Goal: Task Accomplishment & Management: Use online tool/utility

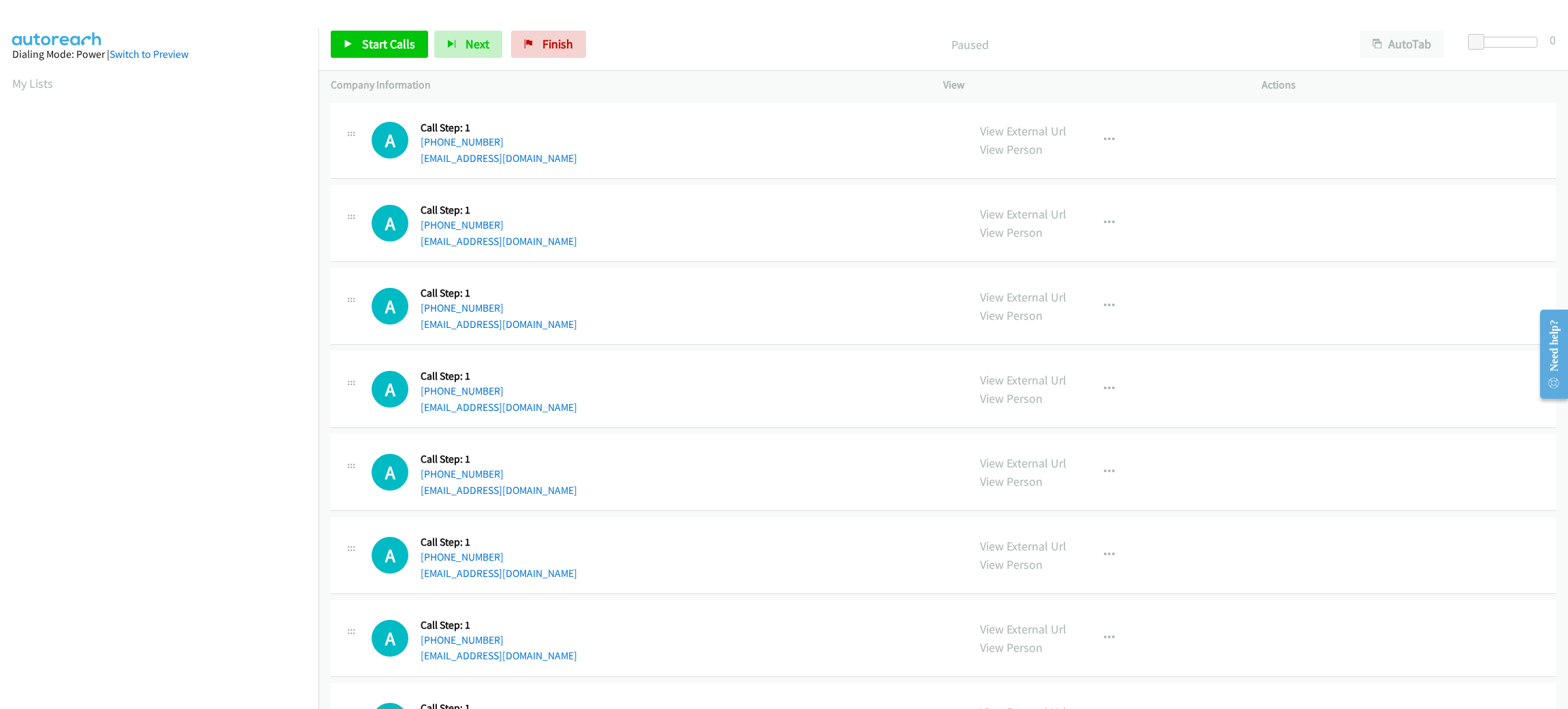
click at [851, 232] on div "A Callback Scheduled Call Step: 1 [GEOGRAPHIC_DATA]/[GEOGRAPHIC_DATA] [PHONE_NU…" at bounding box center [663, 223] width 584 height 52
click at [815, 333] on div "A Callback Scheduled Call Step: 1 America/New_York [PHONE_NUMBER] [EMAIL_ADDRES…" at bounding box center [942, 306] width 1225 height 77
click at [848, 618] on div "A Callback Scheduled Call Step: 1 America/New_York [PHONE_NUMBER] [EMAIL_ADDRES…" at bounding box center [663, 638] width 584 height 52
click at [652, 322] on div "A Callback Scheduled Call Step: 1 America/New_York [PHONE_NUMBER] [EMAIL_ADDRES…" at bounding box center [663, 306] width 584 height 52
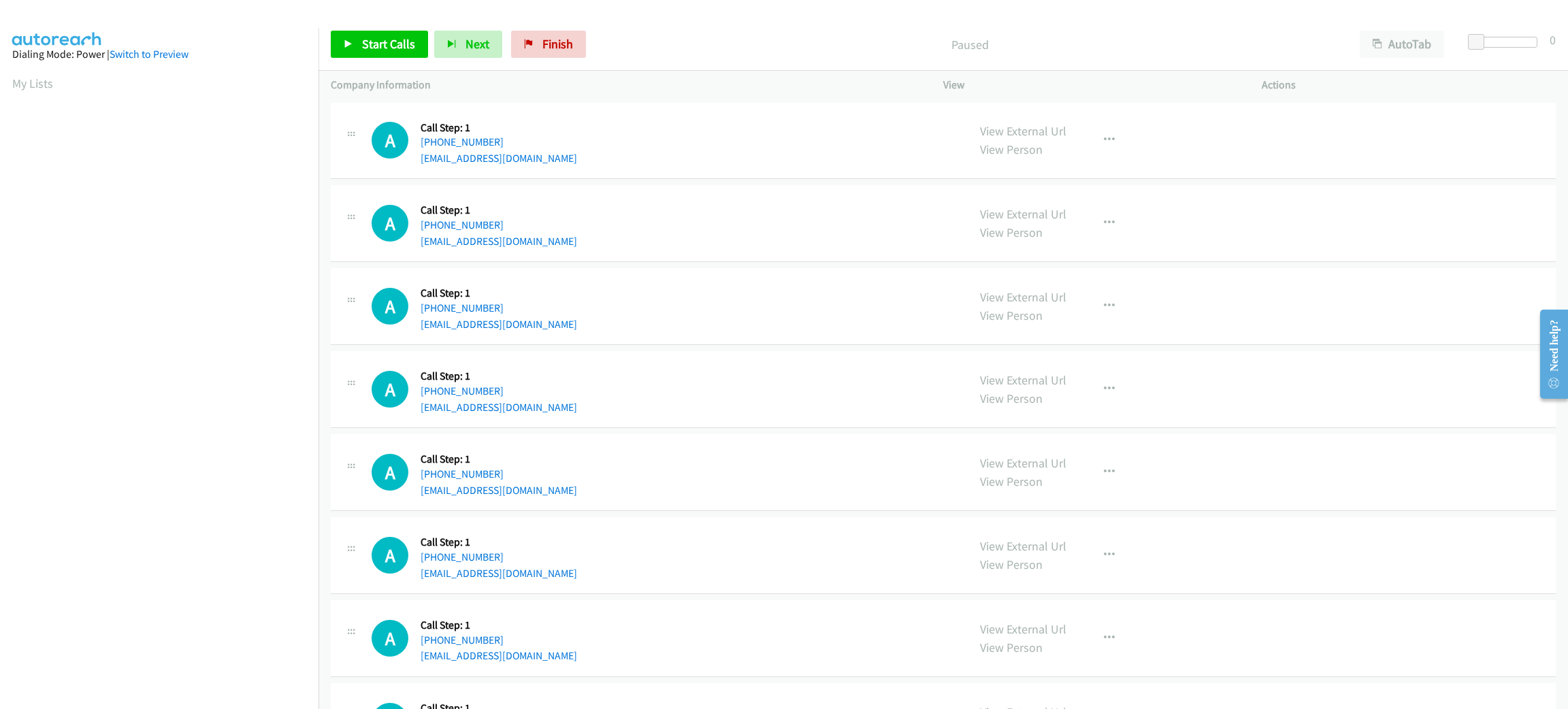
click at [761, 223] on div "A Callback Scheduled Call Step: 1 [GEOGRAPHIC_DATA]/[GEOGRAPHIC_DATA] [PHONE_NU…" at bounding box center [663, 223] width 584 height 52
click at [1399, 38] on button "AutoTab" at bounding box center [1402, 45] width 85 height 27
click at [1479, 37] on span at bounding box center [1478, 42] width 17 height 17
drag, startPoint x: 648, startPoint y: 241, endPoint x: 651, endPoint y: 213, distance: 28.2
click at [651, 239] on div "A Callback Scheduled Call Step: 1 [GEOGRAPHIC_DATA]/[GEOGRAPHIC_DATA] [PHONE_NU…" at bounding box center [663, 223] width 584 height 52
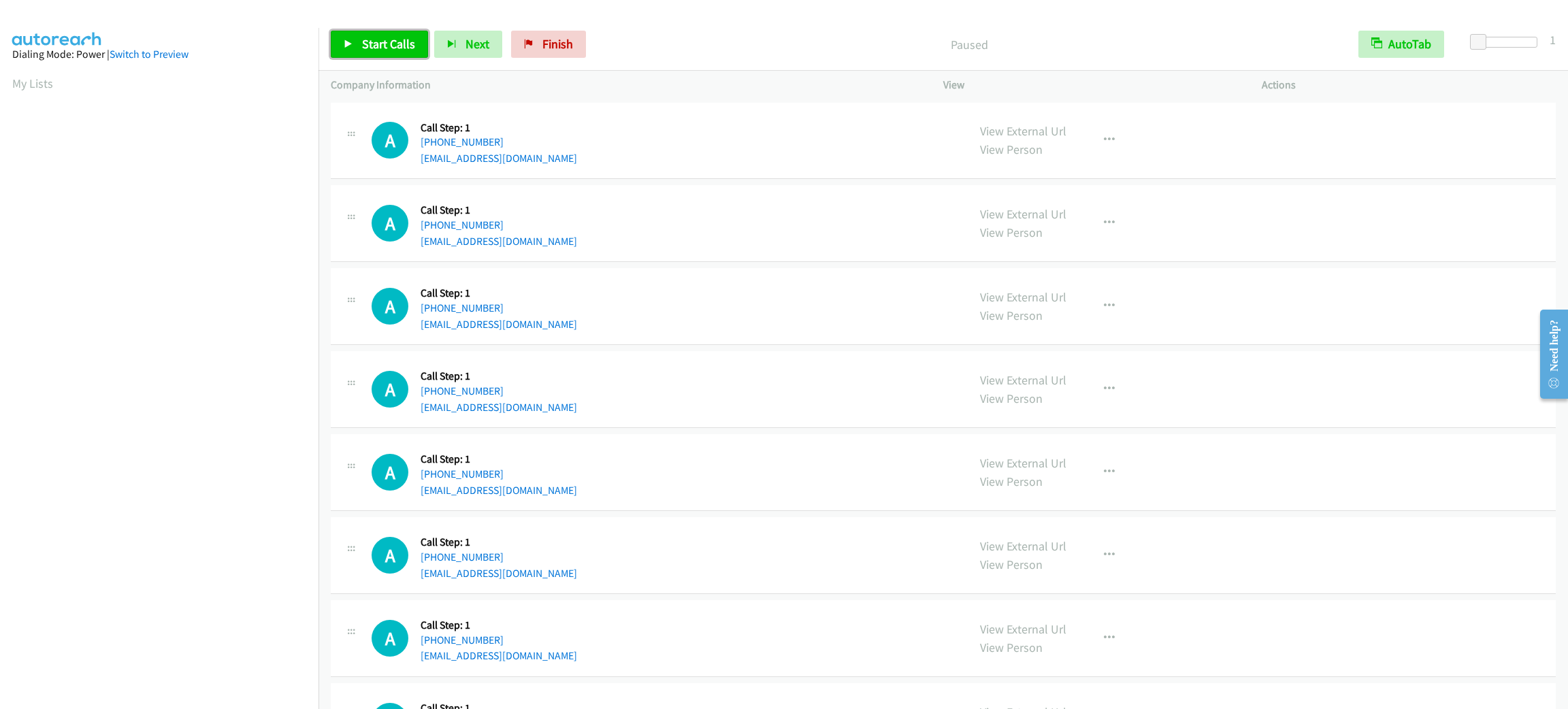
click at [375, 40] on span "Start Calls" at bounding box center [389, 44] width 53 height 16
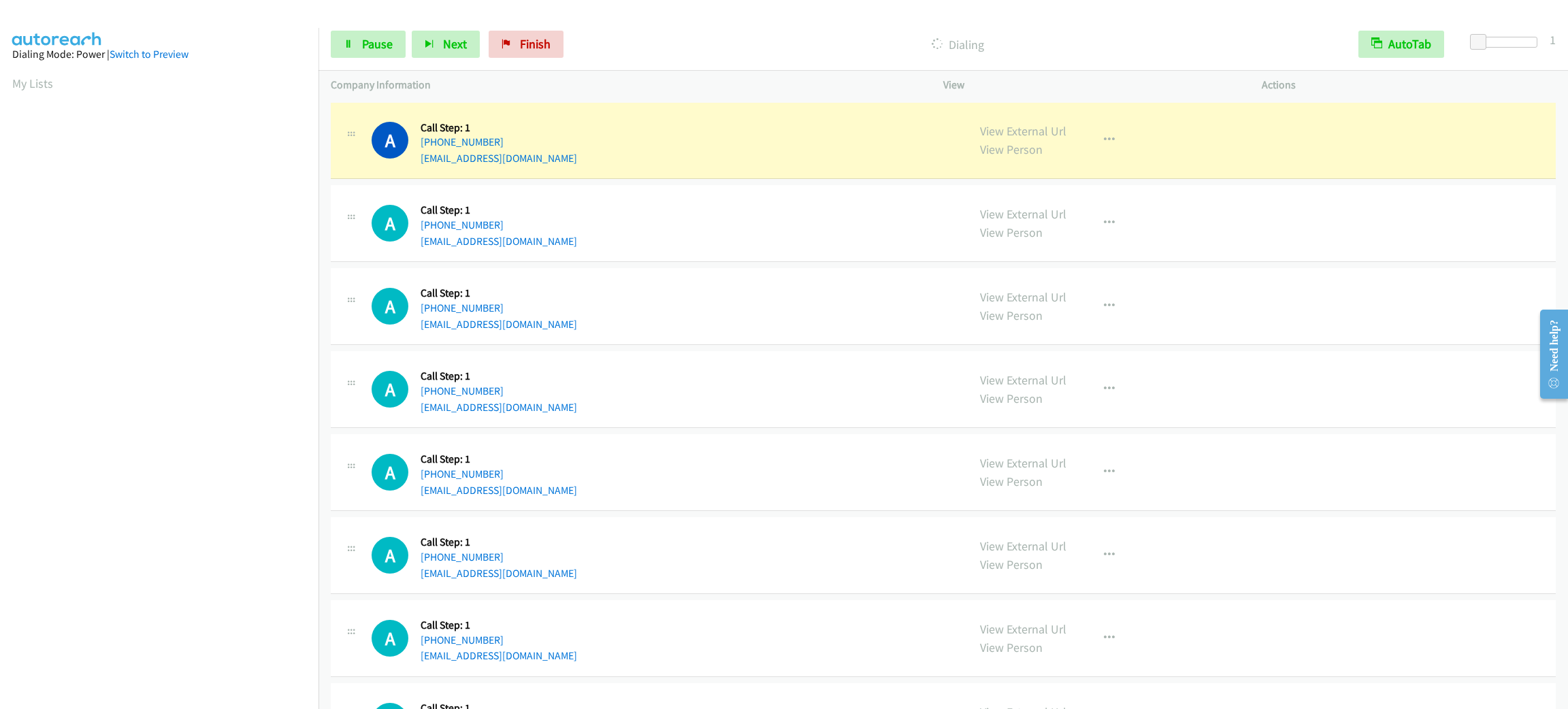
scroll to position [59, 0]
click at [340, 28] on div "Start Calls Pause Next Finish Dialing AutoTab AutoTab 1" at bounding box center [943, 44] width 1250 height 52
click at [340, 35] on link "Pause" at bounding box center [367, 45] width 75 height 27
